Goal: Find specific page/section: Find specific page/section

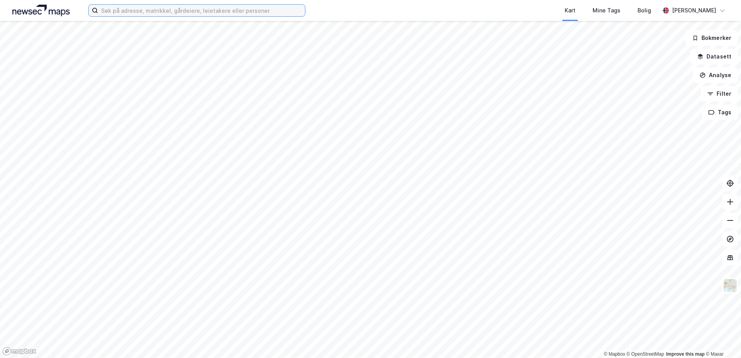
click at [120, 12] on input at bounding box center [201, 11] width 207 height 12
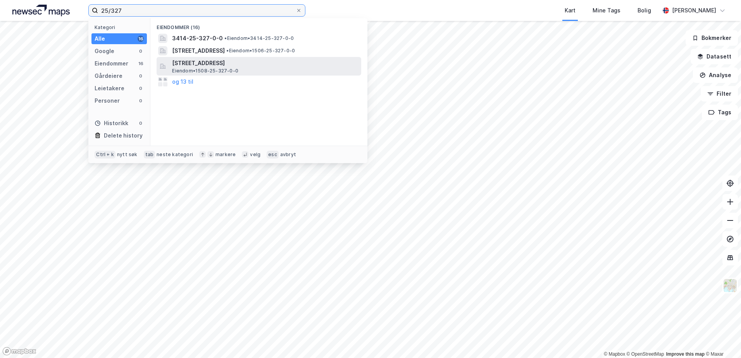
type input "25/327"
click at [258, 66] on span "[STREET_ADDRESS]" at bounding box center [265, 62] width 186 height 9
